Goal: Information Seeking & Learning: Learn about a topic

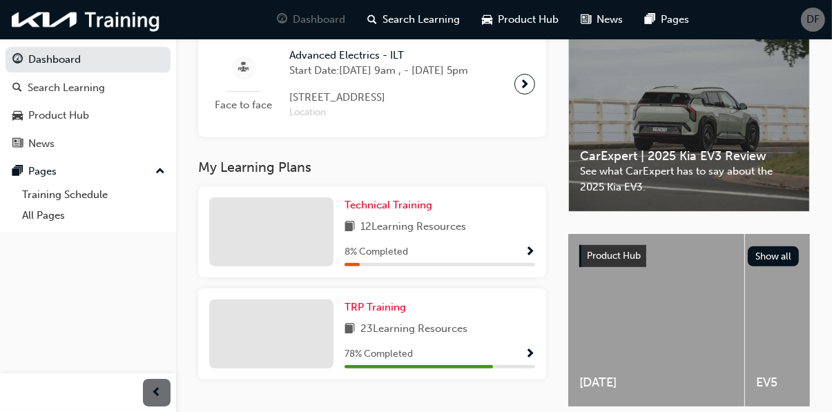
scroll to position [353, 0]
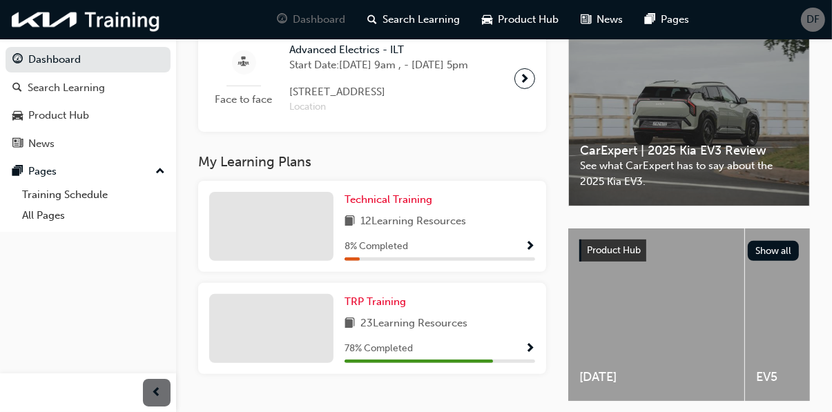
click at [427, 333] on span "23 Learning Resources" at bounding box center [413, 323] width 107 height 17
click at [291, 342] on div at bounding box center [271, 328] width 124 height 69
click at [531, 355] on span "Show Progress" at bounding box center [530, 349] width 10 height 12
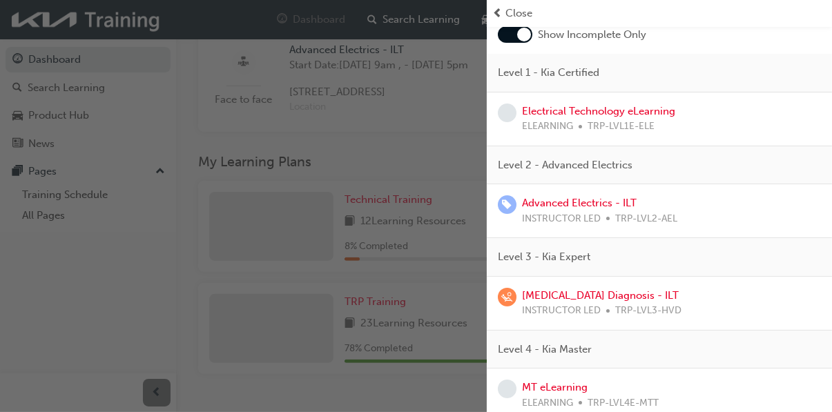
scroll to position [90, 0]
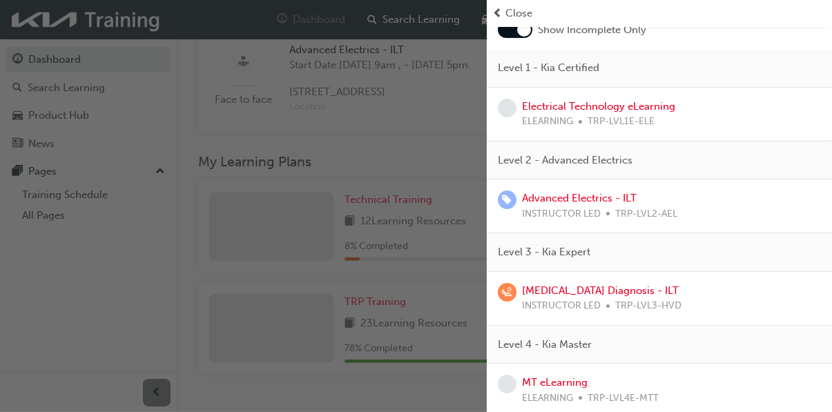
click at [652, 397] on span "TRP-LVL4E-MTT" at bounding box center [622, 399] width 71 height 16
click at [645, 391] on span "TRP-LVL4E-MTT" at bounding box center [622, 399] width 71 height 16
click at [558, 378] on link "MT eLearning" at bounding box center [555, 382] width 66 height 12
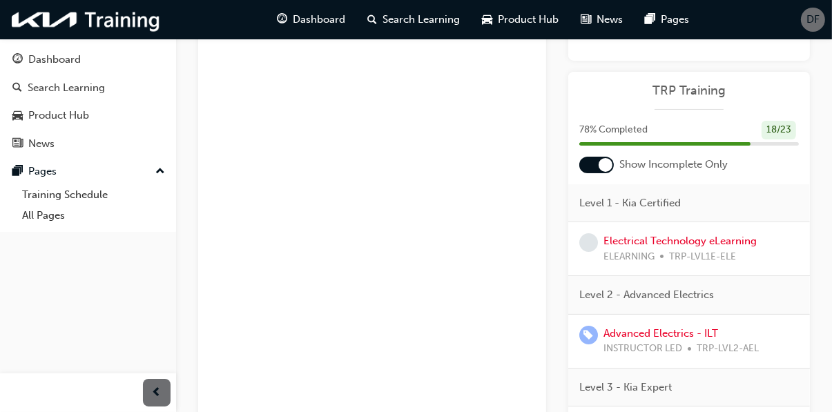
scroll to position [171, 0]
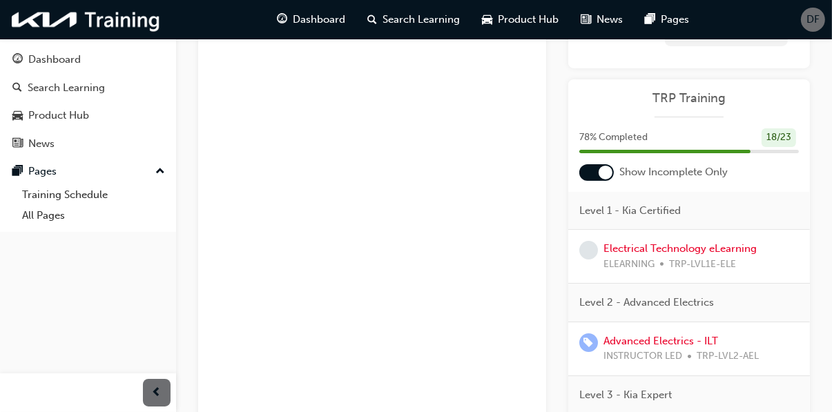
click at [89, 89] on div "Search Learning" at bounding box center [66, 88] width 77 height 16
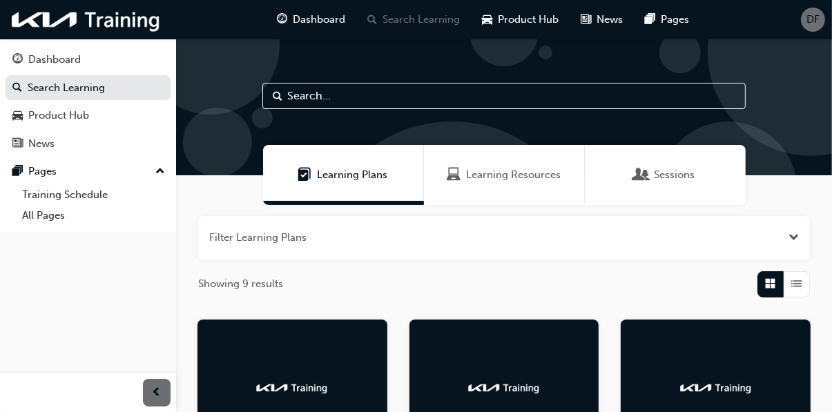
click at [309, 19] on span "Dashboard" at bounding box center [319, 20] width 52 height 16
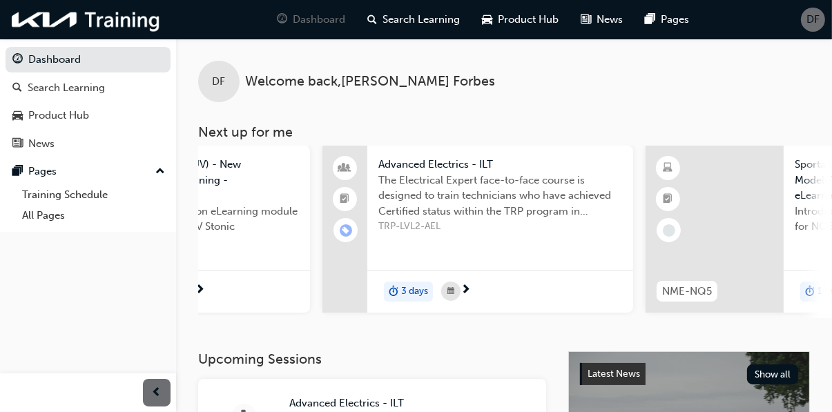
scroll to position [0, 844]
click at [411, 31] on div "Search Learning" at bounding box center [414, 20] width 115 height 28
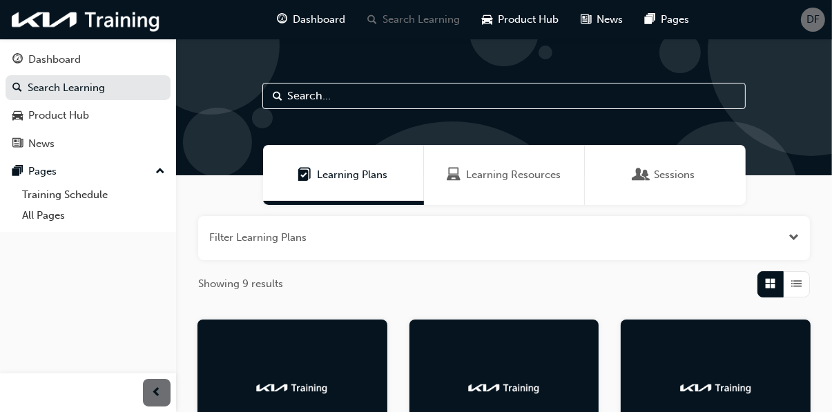
click at [300, 96] on input "text" at bounding box center [503, 96] width 483 height 26
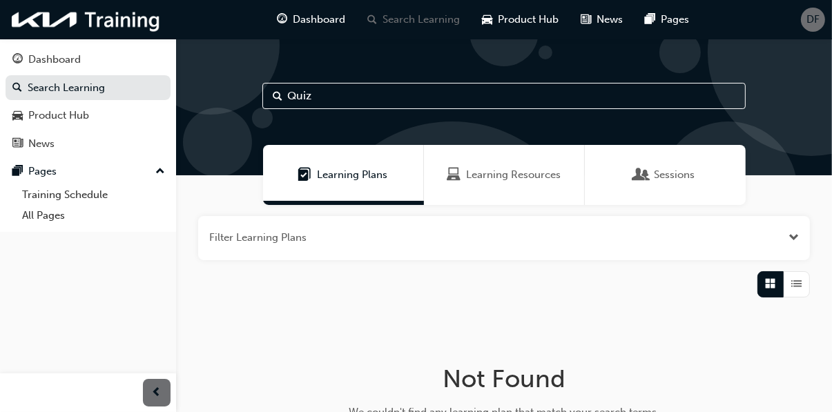
type input "Quiz"
click at [510, 178] on span "Learning Resources" at bounding box center [513, 175] width 95 height 16
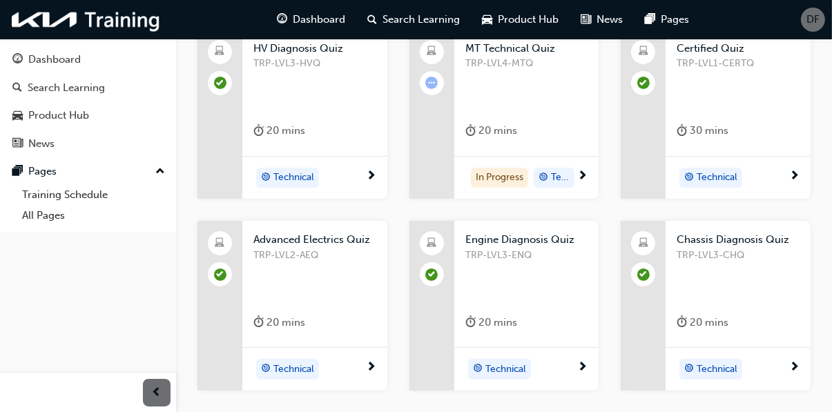
scroll to position [293, 0]
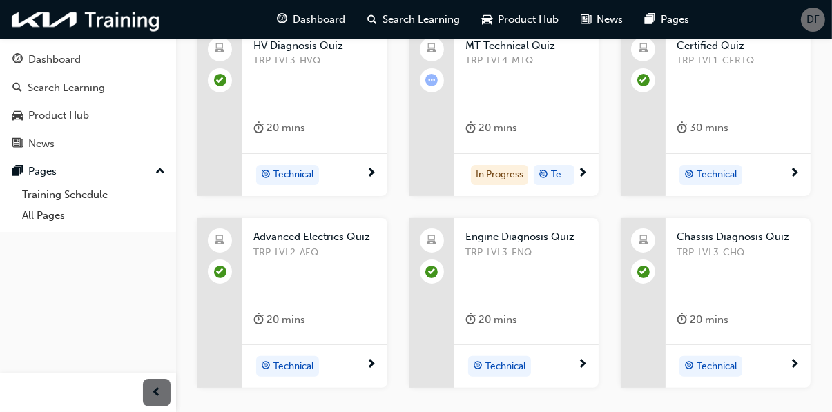
click at [513, 315] on div "20 mins" at bounding box center [491, 319] width 52 height 17
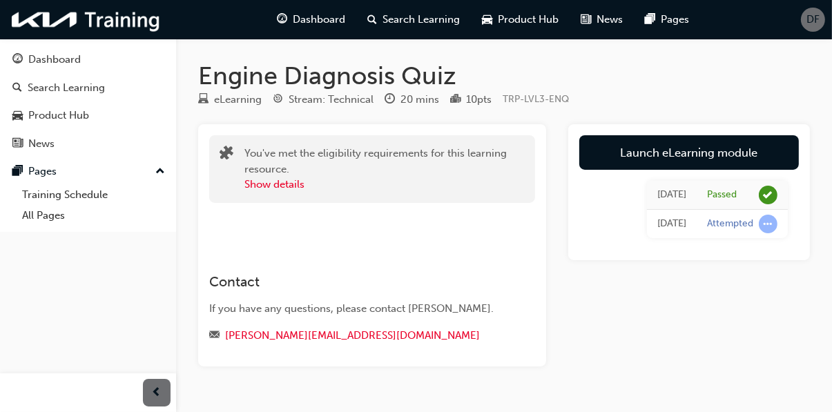
click at [663, 153] on link "Launch eLearning module" at bounding box center [688, 152] width 219 height 35
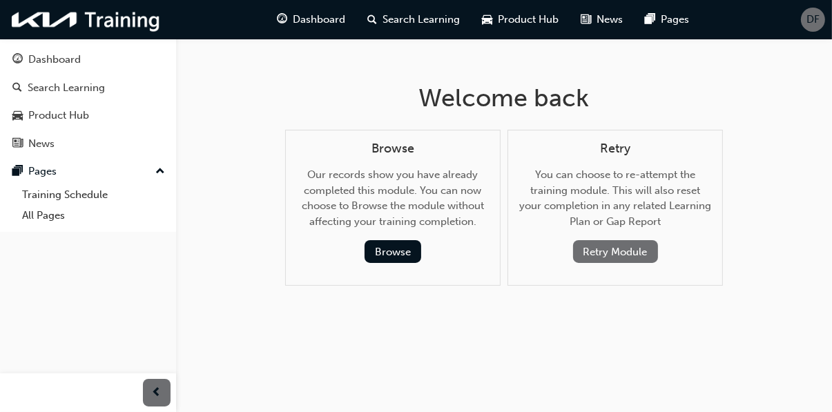
click at [614, 247] on button "Retry Module" at bounding box center [615, 251] width 85 height 23
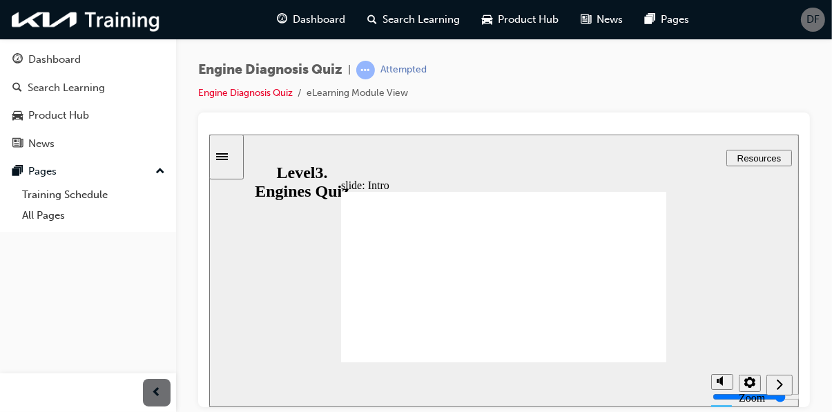
click at [778, 384] on icon "Next (Ctrl+Alt+Period)" at bounding box center [778, 384] width 7 height 12
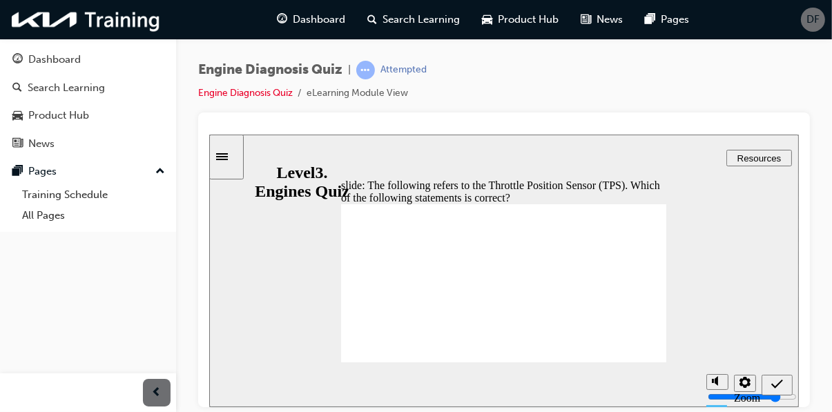
radio input "true"
click at [772, 385] on icon "Submit (Ctrl+Alt+S)" at bounding box center [776, 383] width 12 height 9
radio input "true"
click at [773, 388] on icon "Submit (Ctrl+Alt+S)" at bounding box center [776, 384] width 12 height 12
radio input "true"
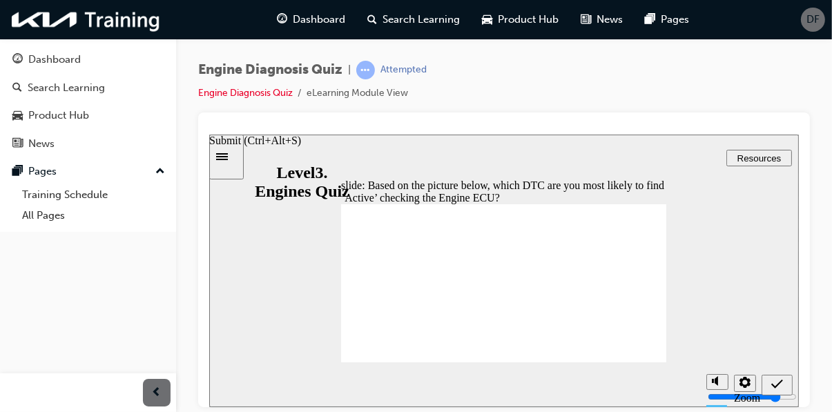
click at [772, 384] on icon "Submit (Ctrl+Alt+S)" at bounding box center [776, 383] width 12 height 9
radio input "true"
click at [773, 387] on icon "Submit (Ctrl+Alt+S)" at bounding box center [776, 384] width 12 height 12
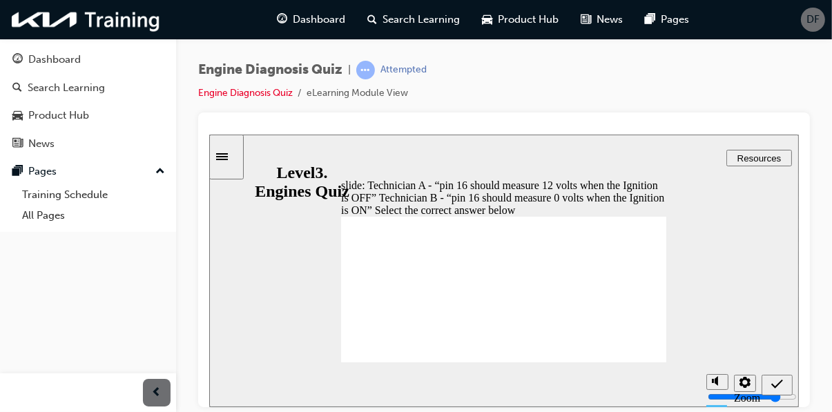
radio input "true"
click at [769, 380] on div "Submit (Ctrl+Alt+S)" at bounding box center [776, 385] width 20 height 14
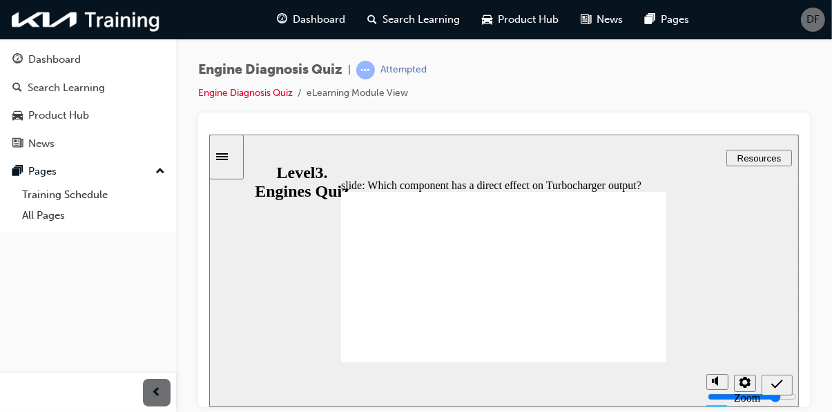
radio input "true"
click at [776, 384] on icon "Submit (Ctrl+Alt+S)" at bounding box center [776, 383] width 12 height 9
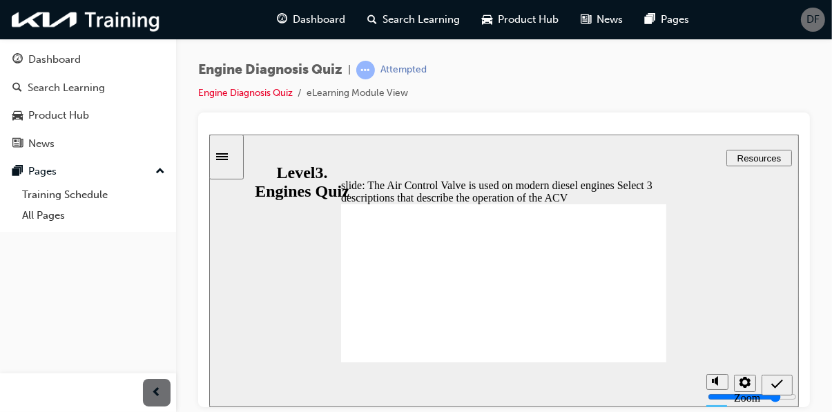
checkbox input "true"
click at [776, 383] on icon "Submit (Ctrl+Alt+S)" at bounding box center [776, 384] width 12 height 12
click at [775, 384] on icon "Submit (Ctrl+Alt+S)" at bounding box center [776, 384] width 12 height 12
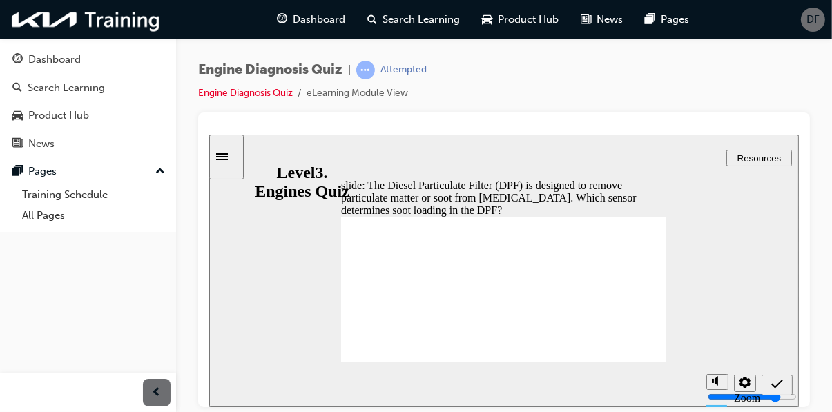
radio input "true"
click at [773, 386] on icon "Submit (Ctrl+Alt+S)" at bounding box center [776, 383] width 12 height 9
radio input "true"
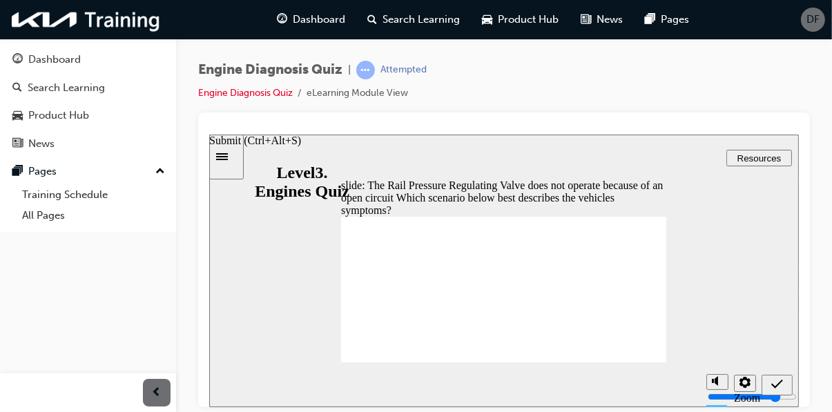
click at [774, 384] on icon "Submit (Ctrl+Alt+S)" at bounding box center [776, 384] width 12 height 12
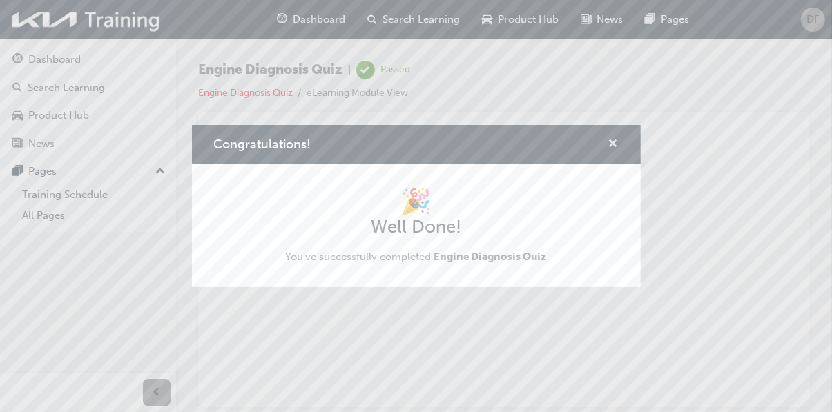
click at [613, 151] on span "cross-icon" at bounding box center [613, 145] width 10 height 12
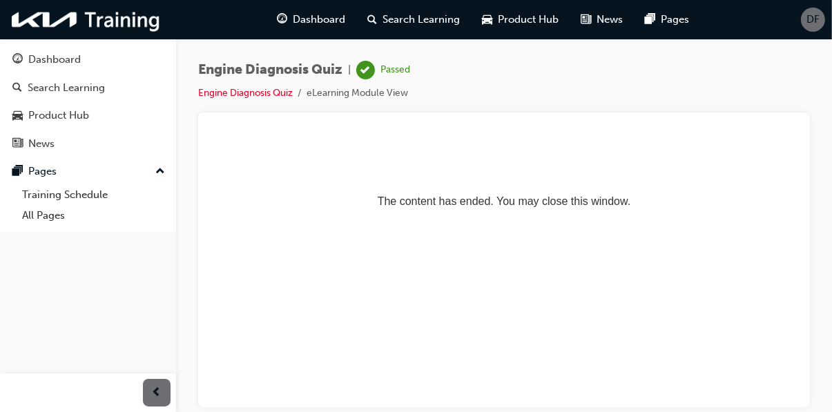
click at [810, 21] on span "DF" at bounding box center [812, 20] width 13 height 16
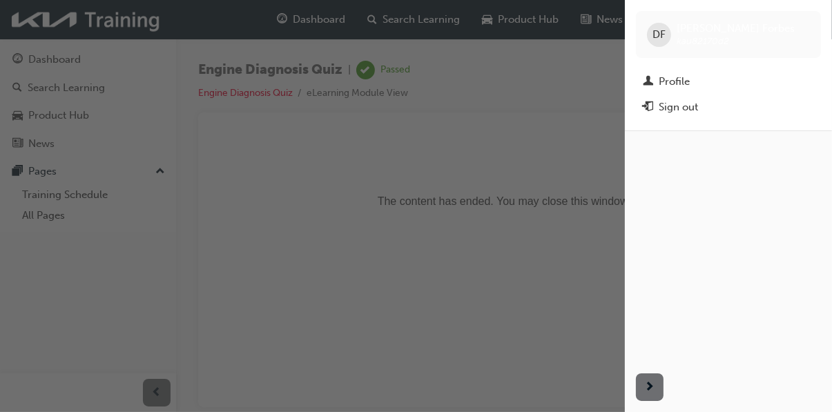
click at [685, 108] on div "Sign out" at bounding box center [677, 107] width 39 height 16
